Goal: Information Seeking & Learning: Learn about a topic

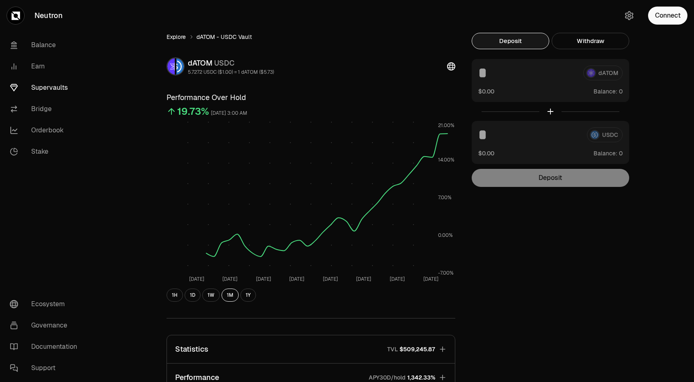
click at [178, 37] on link "Explore" at bounding box center [176, 37] width 19 height 8
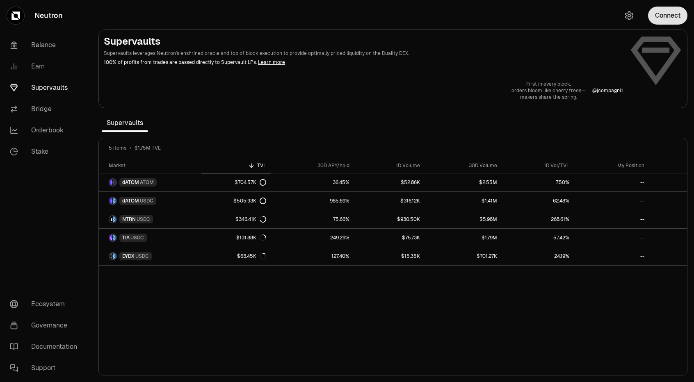
click at [664, 21] on button "Connect" at bounding box center [667, 16] width 39 height 18
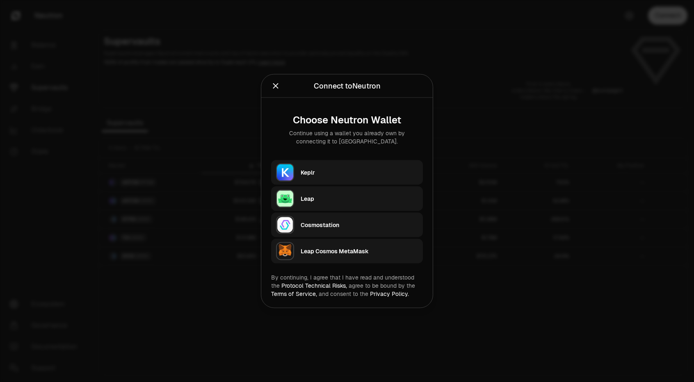
click at [332, 167] on div "Keplr" at bounding box center [359, 173] width 117 height 12
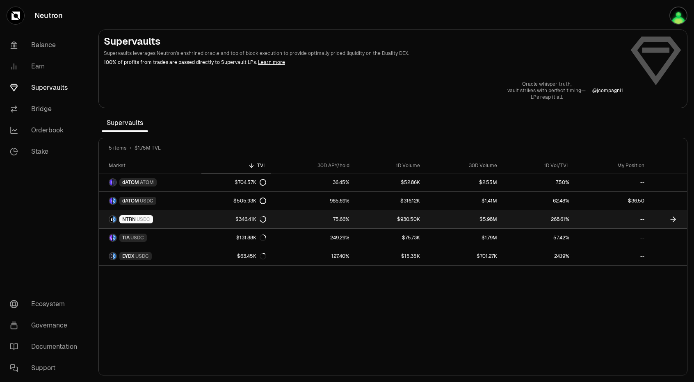
click at [130, 220] on span "NTRN" at bounding box center [129, 219] width 14 height 7
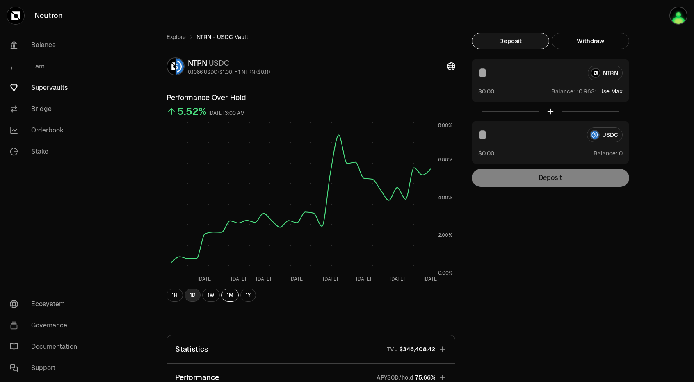
click at [191, 297] on button "1D" at bounding box center [193, 295] width 16 height 13
